Goal: Information Seeking & Learning: Learn about a topic

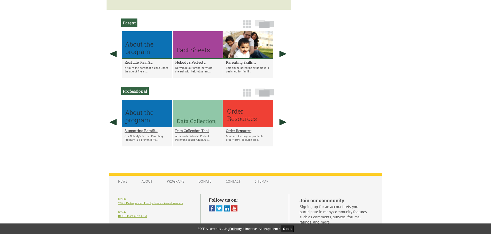
scroll to position [309, 0]
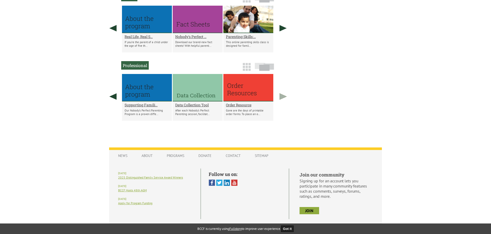
click at [284, 101] on link at bounding box center [283, 96] width 13 height 45
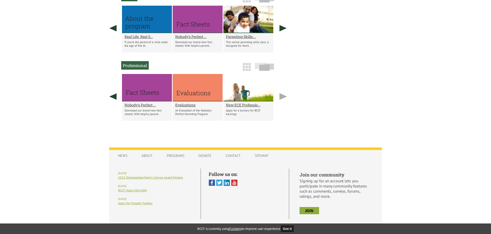
click at [284, 101] on link at bounding box center [283, 96] width 13 height 45
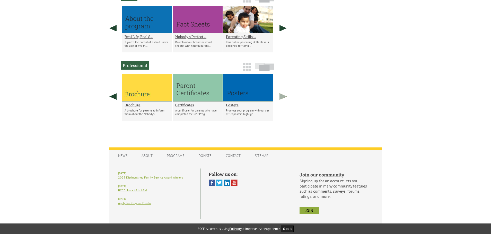
click at [283, 101] on link at bounding box center [283, 96] width 13 height 45
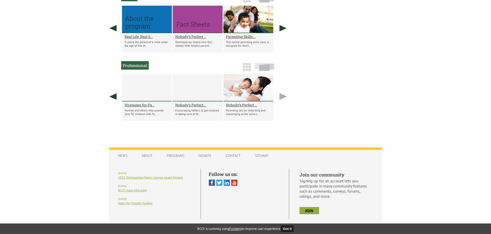
click at [283, 101] on link at bounding box center [283, 96] width 13 height 45
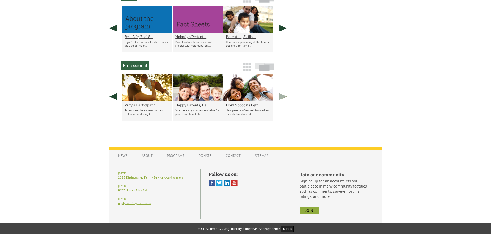
click at [283, 101] on link at bounding box center [283, 96] width 13 height 45
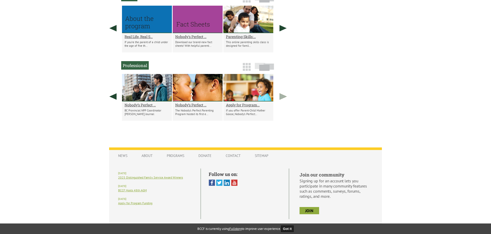
click at [283, 101] on link at bounding box center [283, 96] width 13 height 45
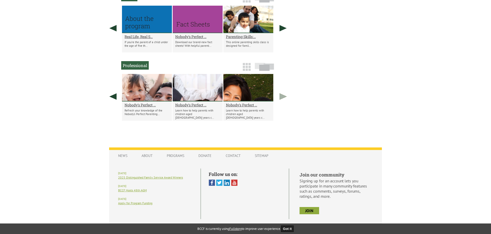
click at [283, 101] on link at bounding box center [283, 96] width 13 height 45
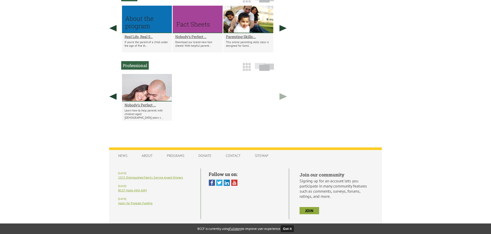
click at [282, 101] on link at bounding box center [283, 96] width 13 height 45
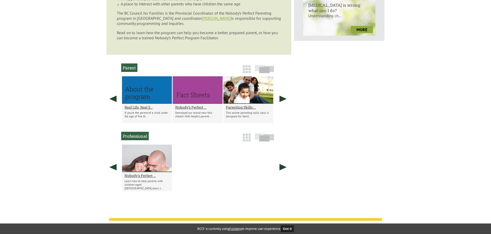
scroll to position [239, 0]
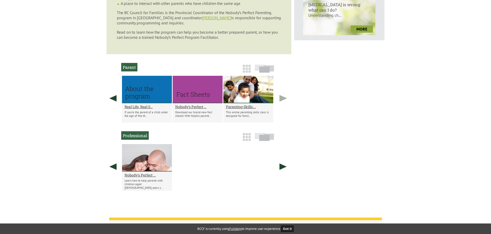
click at [284, 101] on link at bounding box center [283, 98] width 13 height 45
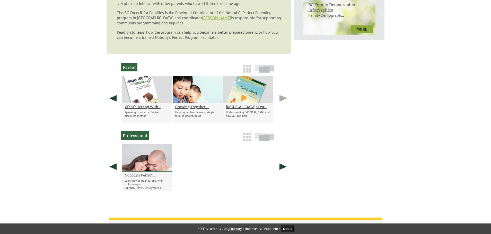
click at [282, 101] on link at bounding box center [283, 98] width 13 height 45
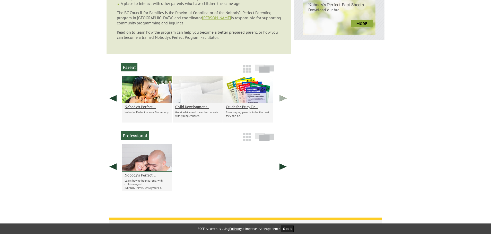
click at [283, 103] on link at bounding box center [283, 98] width 13 height 45
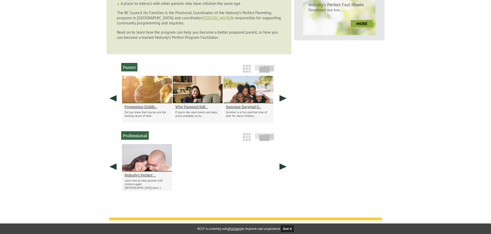
scroll to position [264, 0]
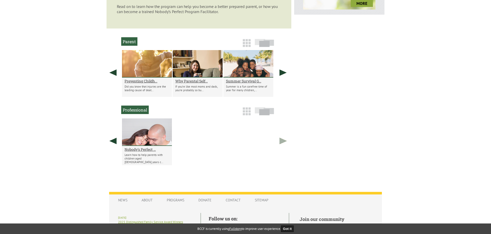
click at [281, 140] on link at bounding box center [283, 141] width 13 height 45
click at [109, 143] on link at bounding box center [113, 141] width 13 height 45
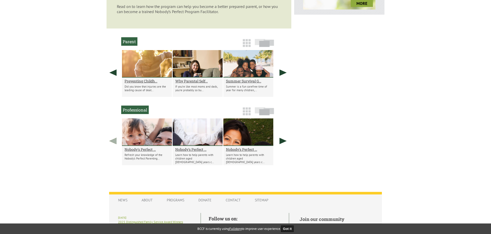
click at [109, 143] on link at bounding box center [113, 141] width 13 height 45
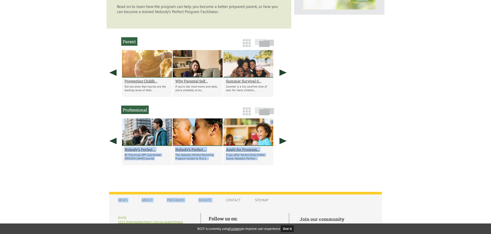
drag, startPoint x: 109, startPoint y: 143, endPoint x: 241, endPoint y: 180, distance: 136.8
click at [240, 185] on div "y our family. Login Create Account Shopping Cart Menu Home Bookstore Trainings …" at bounding box center [245, 12] width 283 height 536
click at [243, 149] on h2 "Apply for Program..." at bounding box center [248, 149] width 45 height 5
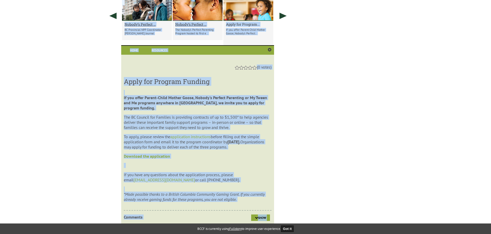
scroll to position [394, 0]
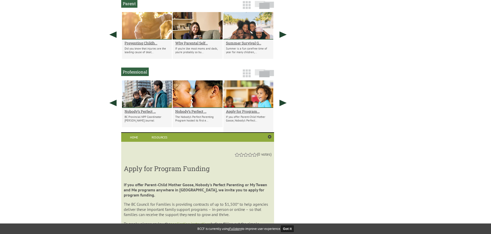
scroll to position [291, 0]
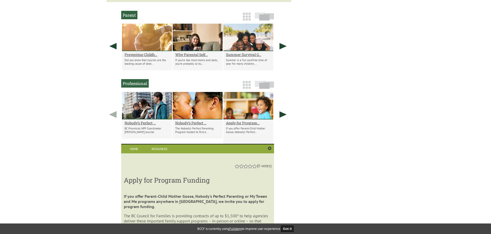
click at [116, 114] on link at bounding box center [113, 114] width 13 height 45
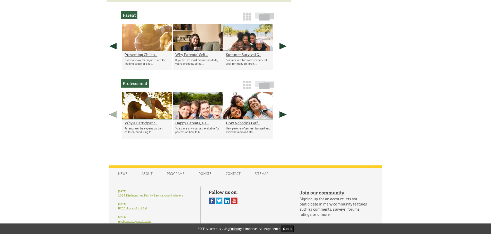
click at [116, 115] on link at bounding box center [113, 114] width 13 height 45
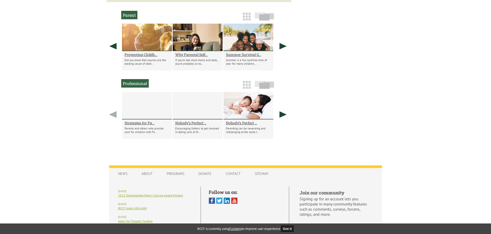
click at [116, 115] on link at bounding box center [113, 114] width 13 height 45
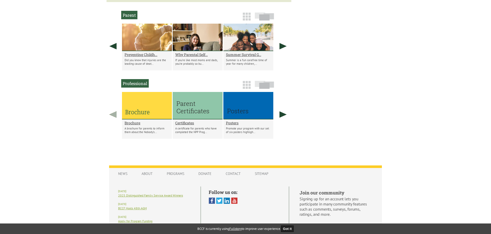
click at [117, 116] on link at bounding box center [113, 114] width 13 height 45
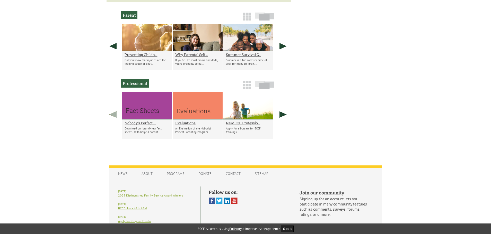
click at [118, 112] on link at bounding box center [113, 114] width 13 height 45
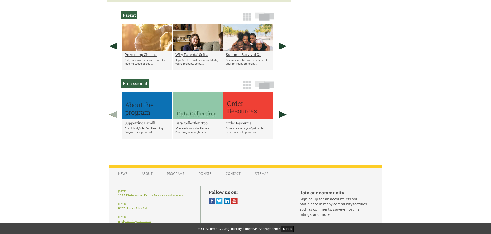
click at [118, 112] on link at bounding box center [113, 114] width 13 height 45
click at [116, 115] on link at bounding box center [113, 114] width 13 height 45
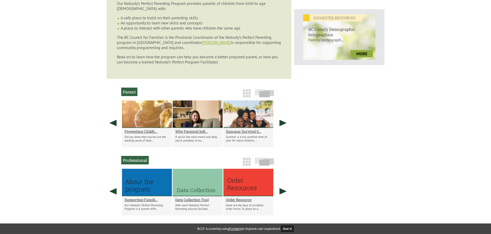
scroll to position [214, 0]
click at [115, 120] on link at bounding box center [113, 123] width 13 height 45
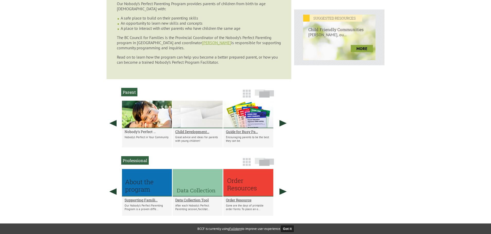
click at [146, 132] on h2 "Nobody's Perfect ..." at bounding box center [147, 131] width 45 height 5
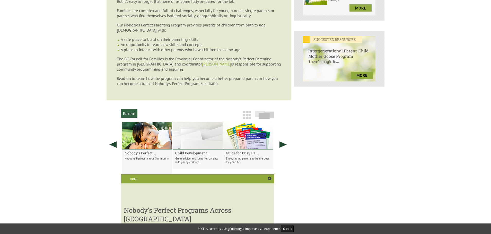
scroll to position [94, 0]
